Goal: Navigation & Orientation: Find specific page/section

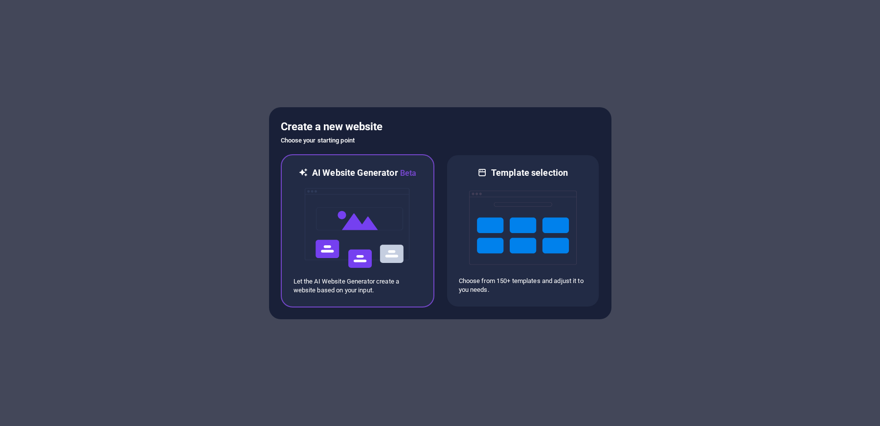
click at [349, 237] on img at bounding box center [358, 228] width 108 height 98
